Goal: Transaction & Acquisition: Purchase product/service

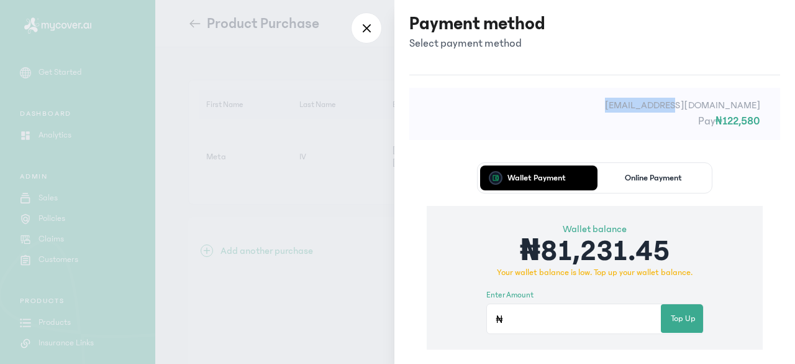
drag, startPoint x: 795, startPoint y: 55, endPoint x: 795, endPoint y: 111, distance: 55.3
click at [793, 111] on div "Payment method Select payment method [EMAIL_ADDRESS][DOMAIN_NAME] Pay ₦122,580 …" at bounding box center [595, 182] width 401 height 364
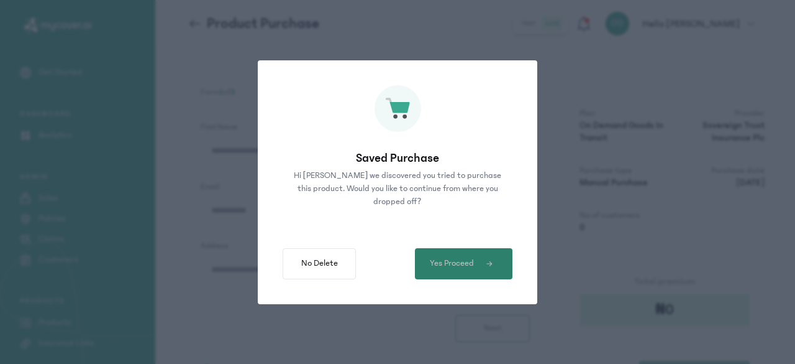
click at [451, 264] on span "Yes Proceed" at bounding box center [452, 263] width 44 height 13
